Goal: Information Seeking & Learning: Learn about a topic

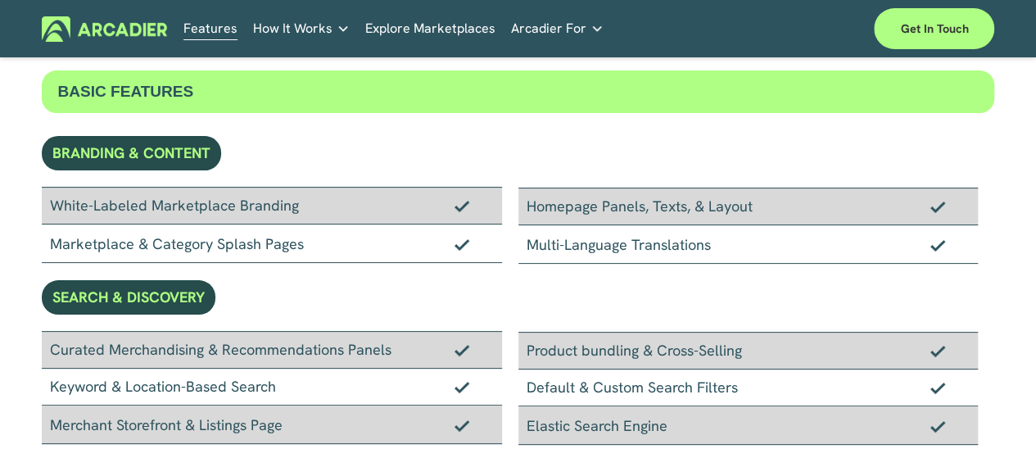
scroll to position [82, 0]
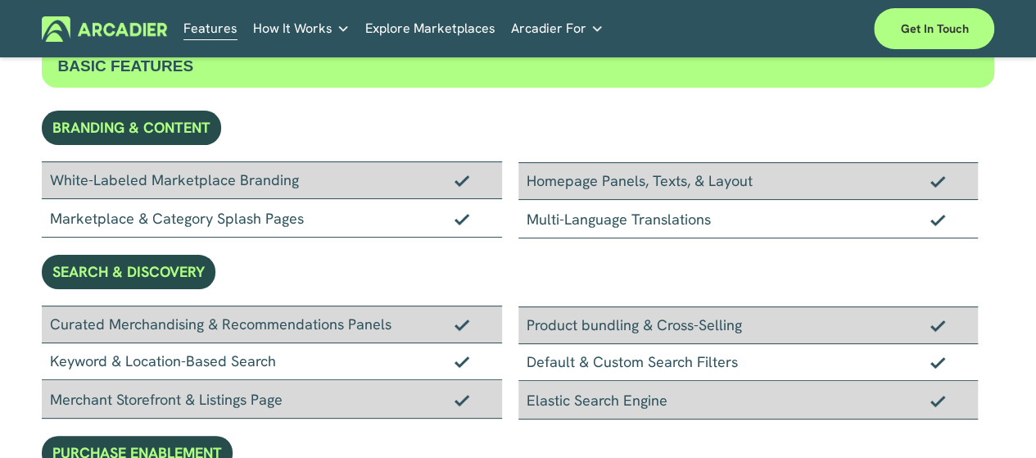
click at [435, 31] on link "Explore Marketplaces" at bounding box center [430, 28] width 130 height 25
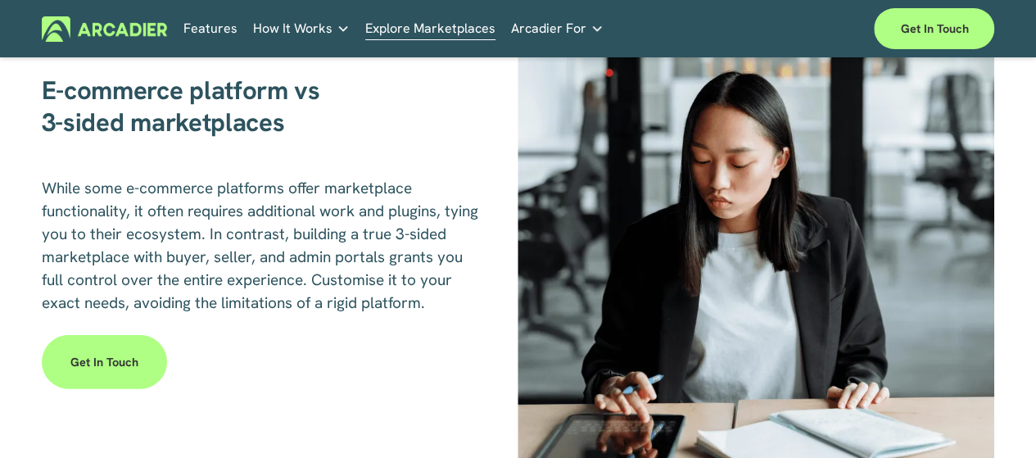
scroll to position [2048, 0]
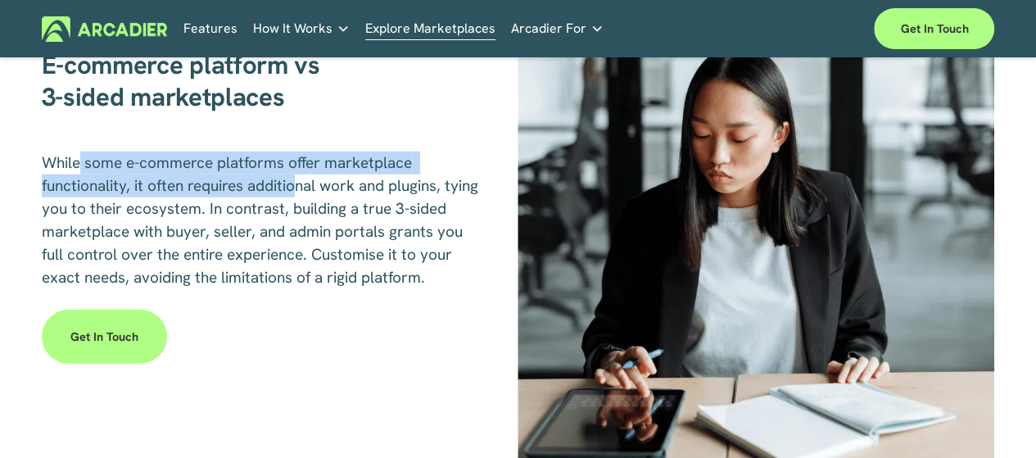
drag, startPoint x: 101, startPoint y: 188, endPoint x: 308, endPoint y: 209, distance: 208.4
click at [302, 199] on span "While some e-commerce platforms offer marketplace functionality, it often requi…" at bounding box center [262, 219] width 441 height 135
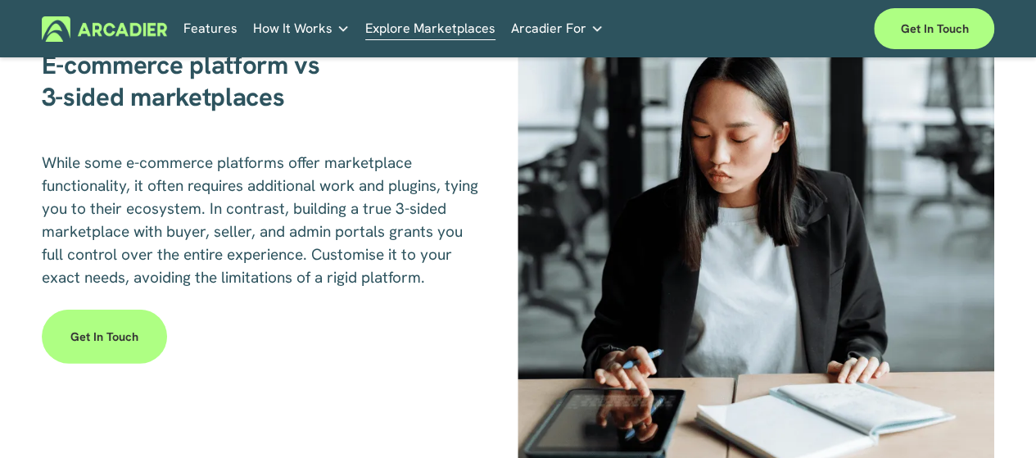
click at [321, 230] on span "While some e-commerce platforms offer marketplace functionality, it often requi…" at bounding box center [262, 219] width 441 height 135
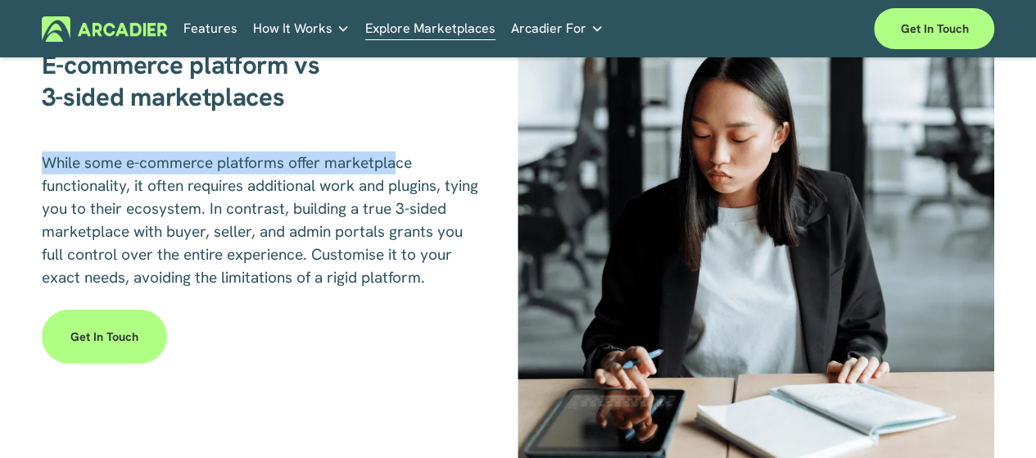
drag, startPoint x: 36, startPoint y: 179, endPoint x: 396, endPoint y: 189, distance: 359.8
click at [396, 189] on div "E-commerce platform vs 3-sided marketplaces While some e-commerce platforms off…" at bounding box center [518, 216] width 1036 height 499
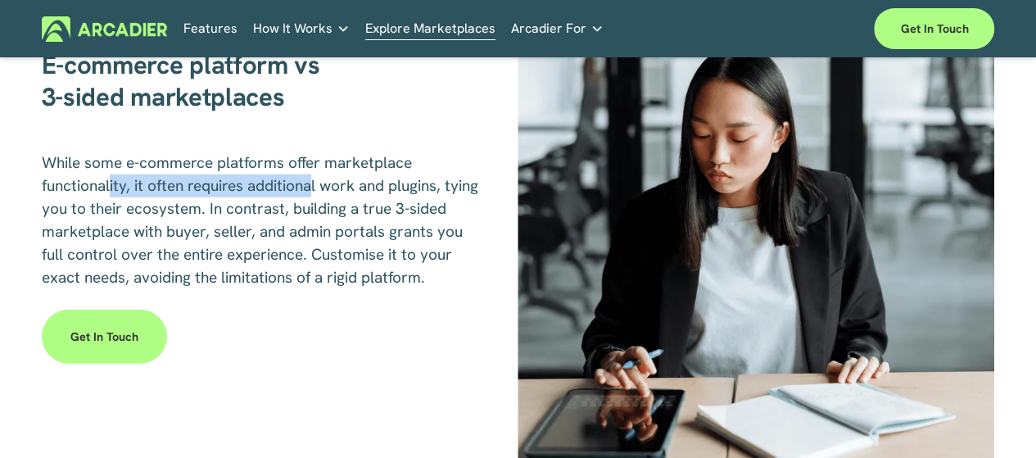
drag, startPoint x: 113, startPoint y: 209, endPoint x: 331, endPoint y: 211, distance: 217.9
click at [331, 211] on span "While some e-commerce platforms offer marketplace functionality, it often requi…" at bounding box center [262, 219] width 441 height 135
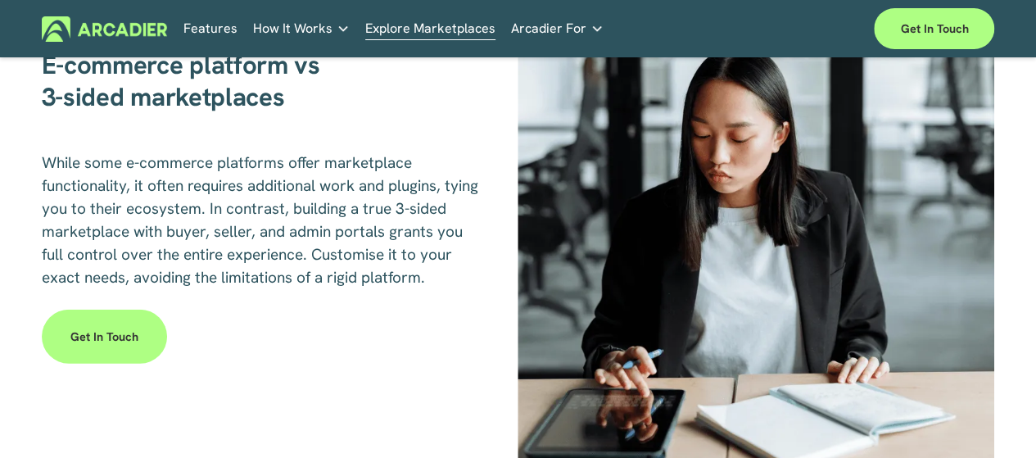
click at [226, 255] on span "While some e-commerce platforms offer marketplace functionality, it often requi…" at bounding box center [262, 219] width 441 height 135
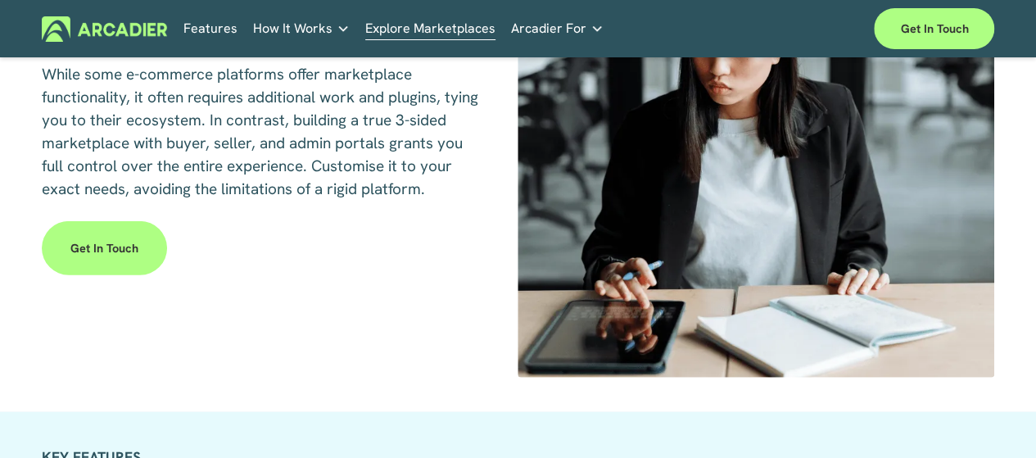
scroll to position [2130, 0]
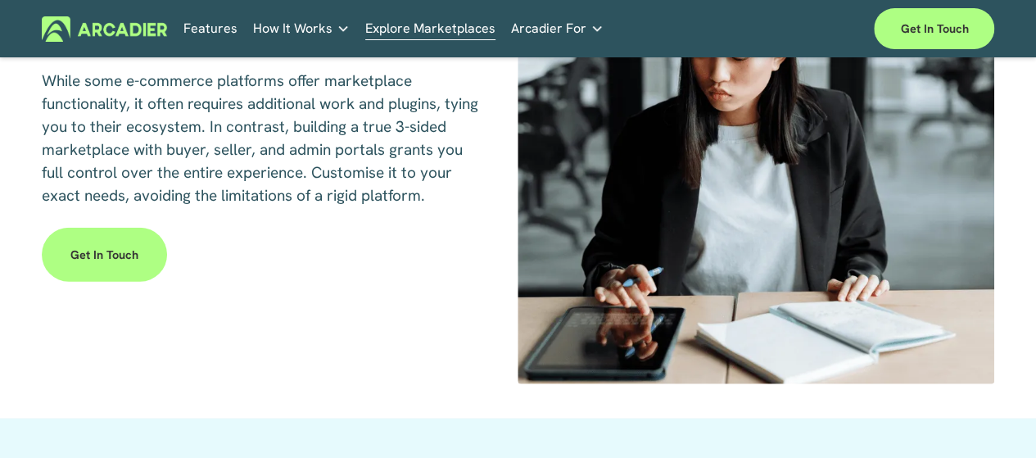
click at [228, 26] on link "Features" at bounding box center [211, 28] width 54 height 25
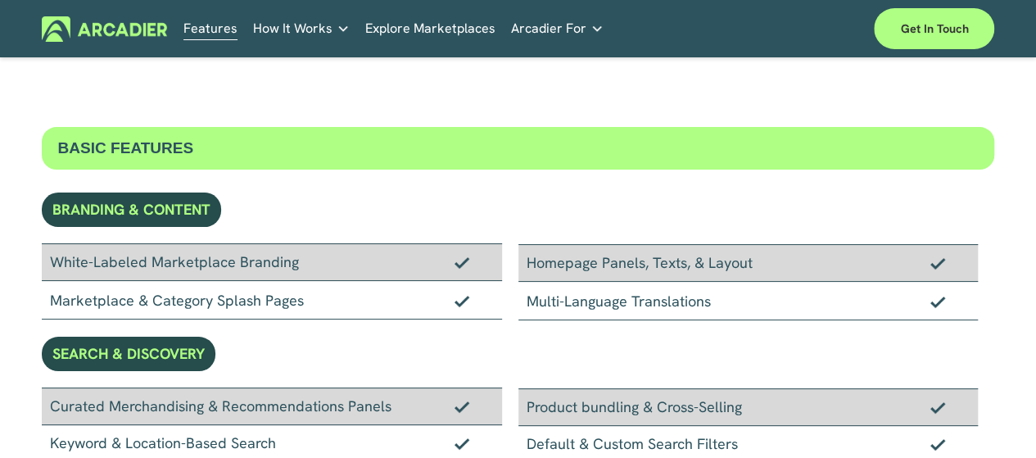
click at [288, 265] on div "White-Labeled Marketplace Branding" at bounding box center [272, 262] width 460 height 38
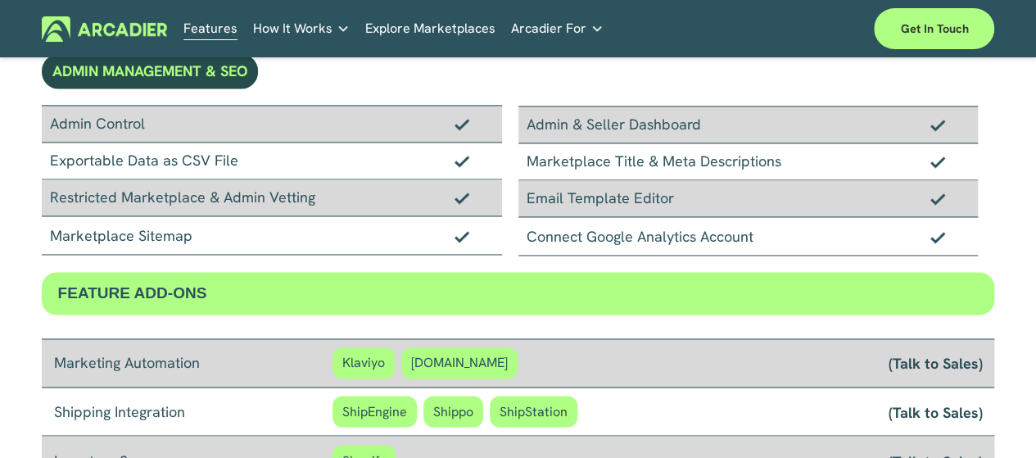
scroll to position [1475, 0]
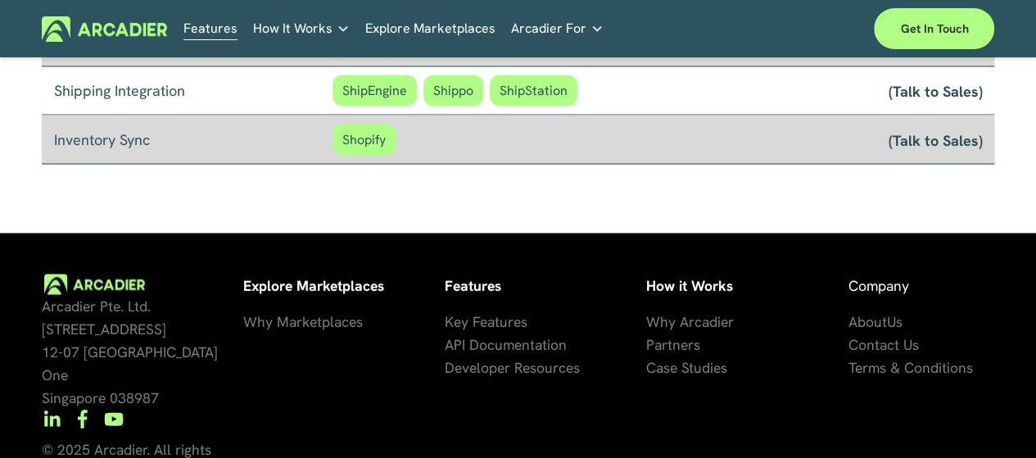
drag, startPoint x: 460, startPoint y: 316, endPoint x: 544, endPoint y: 80, distance: 250.3
click at [544, 80] on span "ShipStation" at bounding box center [534, 90] width 88 height 31
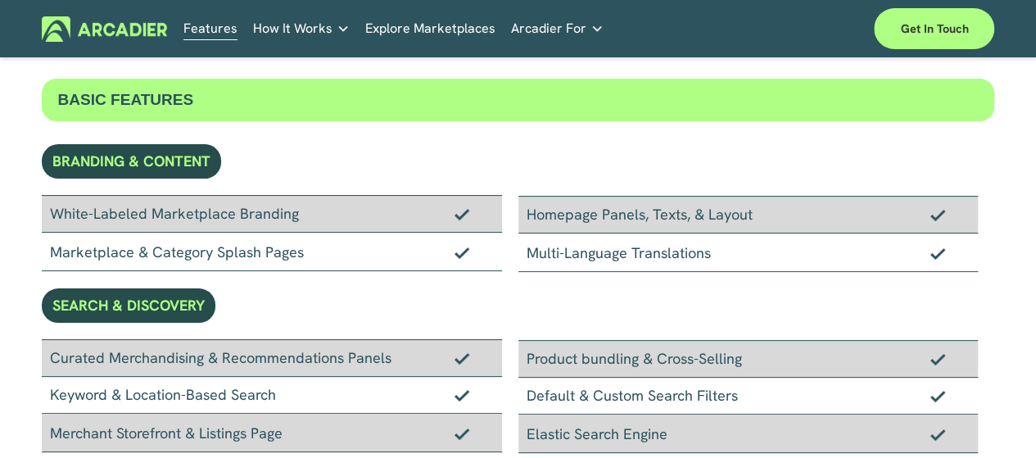
scroll to position [0, 0]
